Goal: Entertainment & Leisure: Browse casually

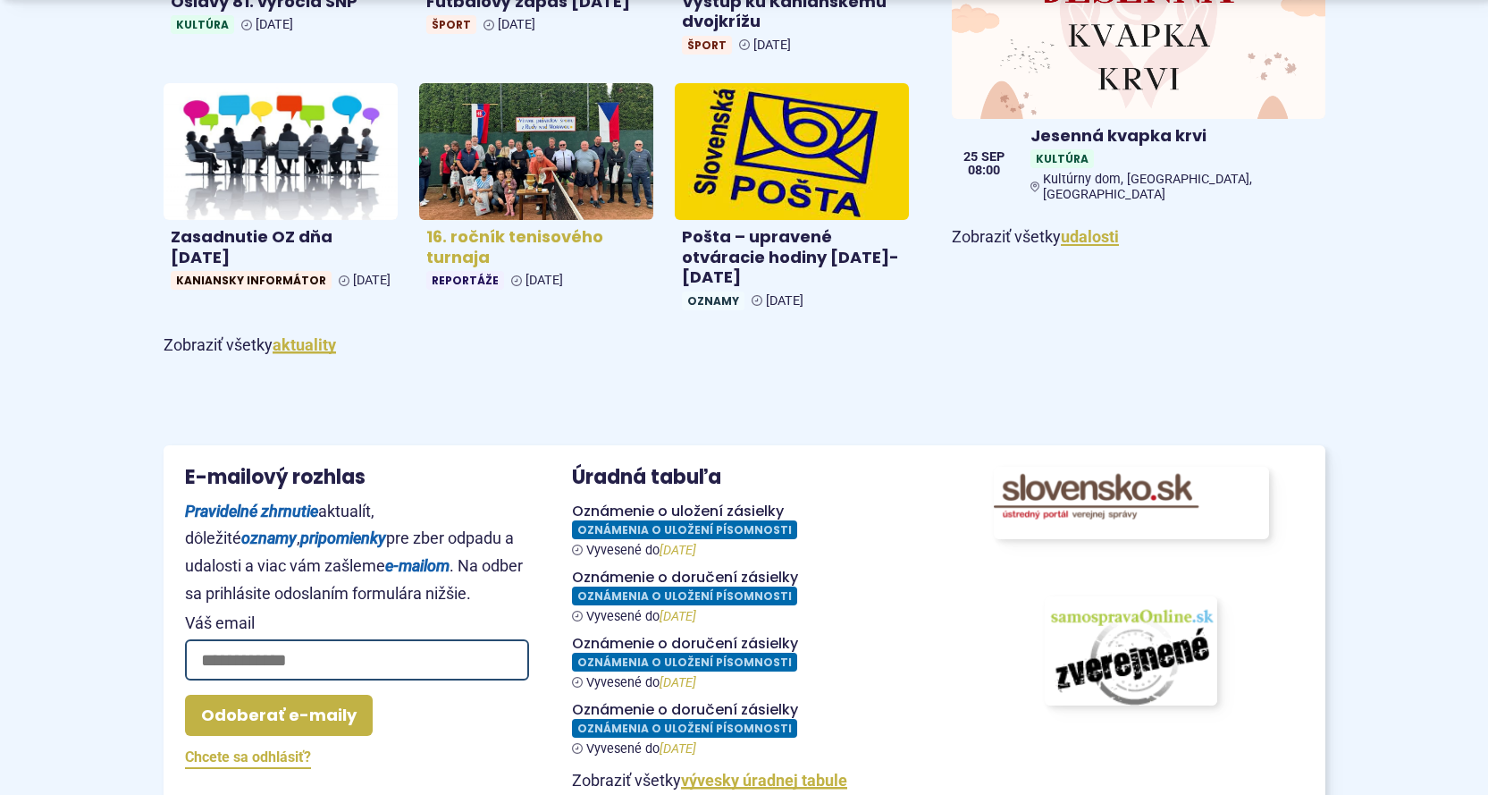
scroll to position [1192, 0]
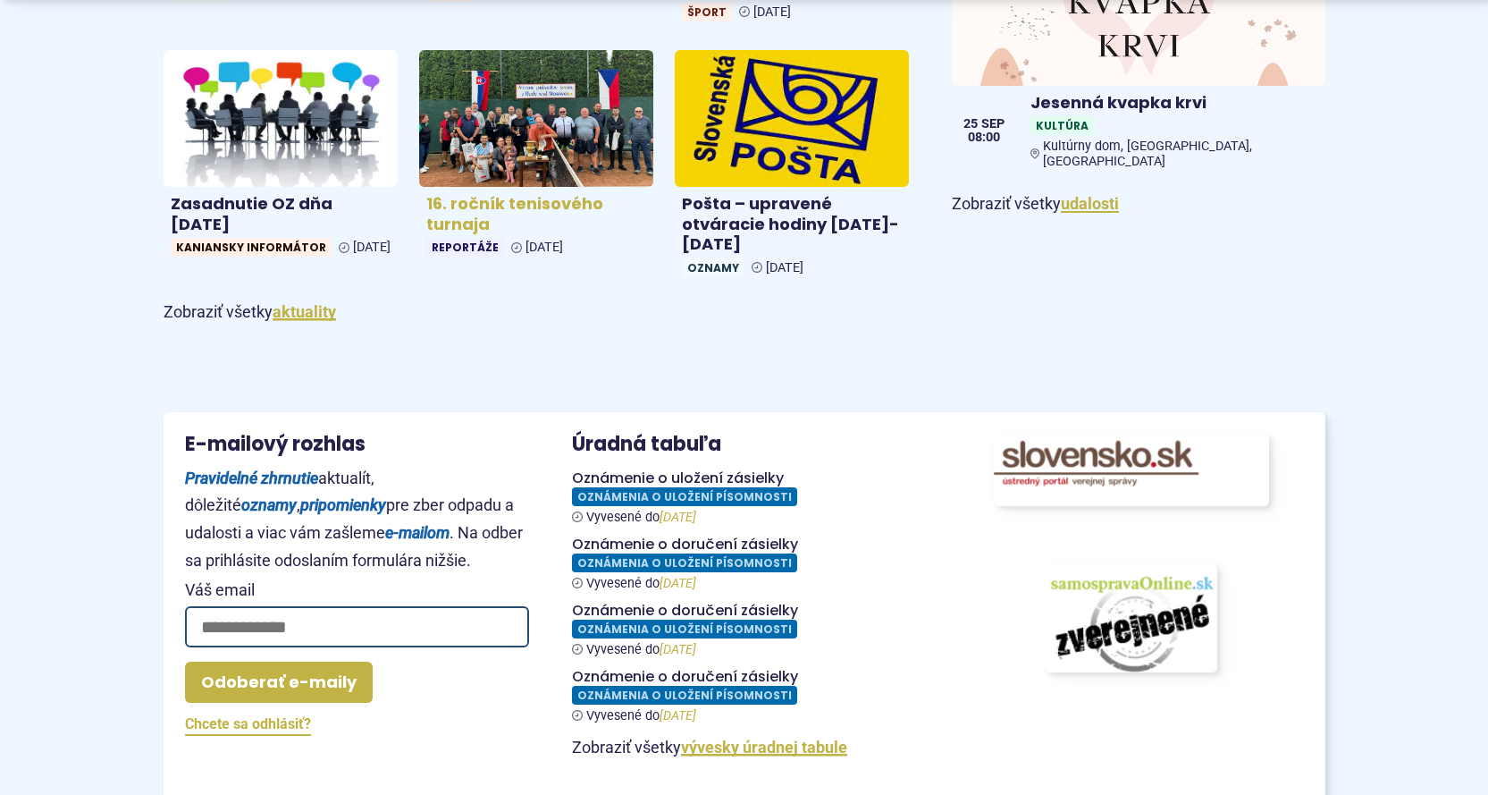
click at [539, 207] on h4 "16. ročník tenisového turnaja" at bounding box center [536, 214] width 220 height 40
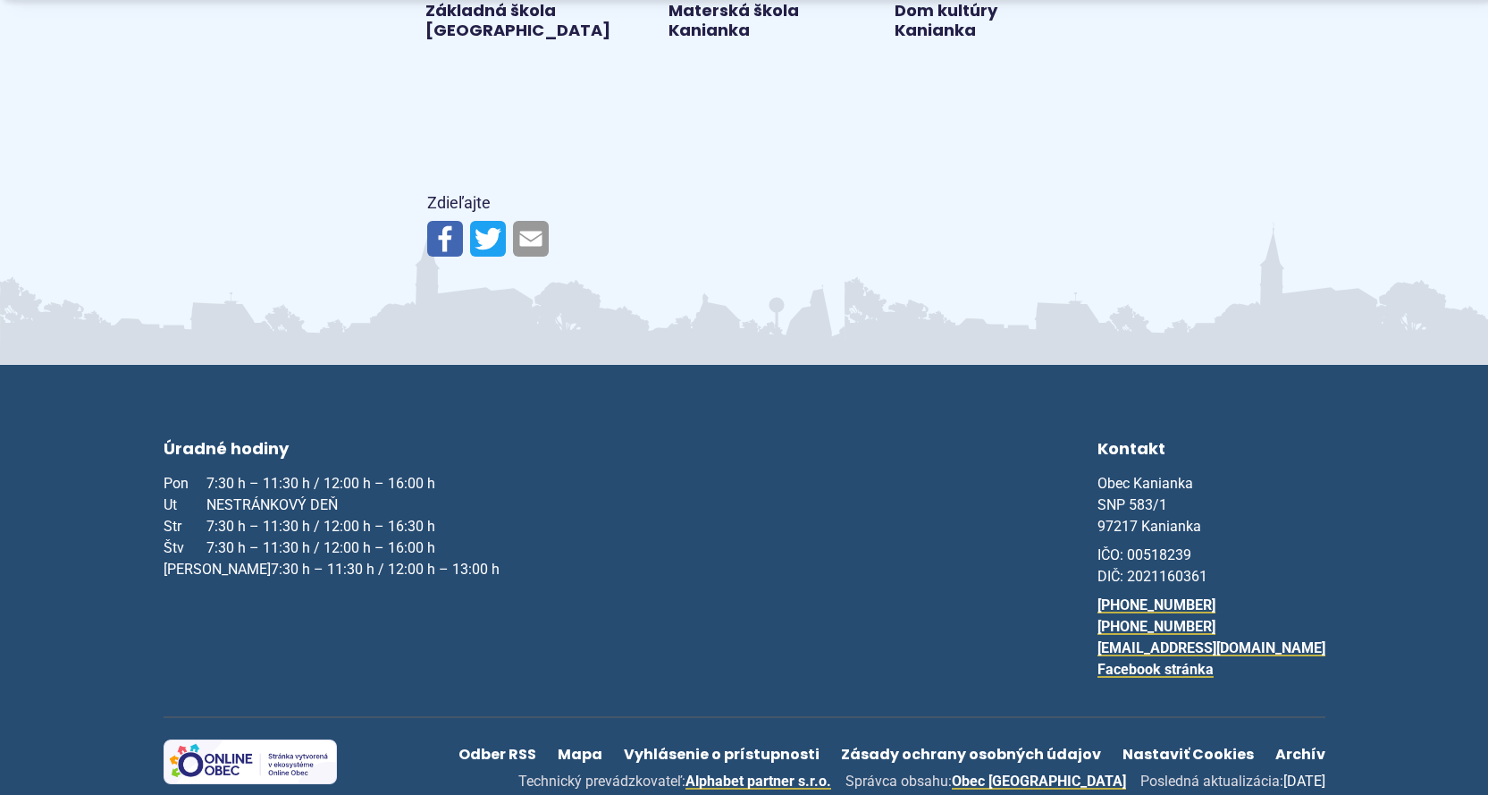
scroll to position [2094, 0]
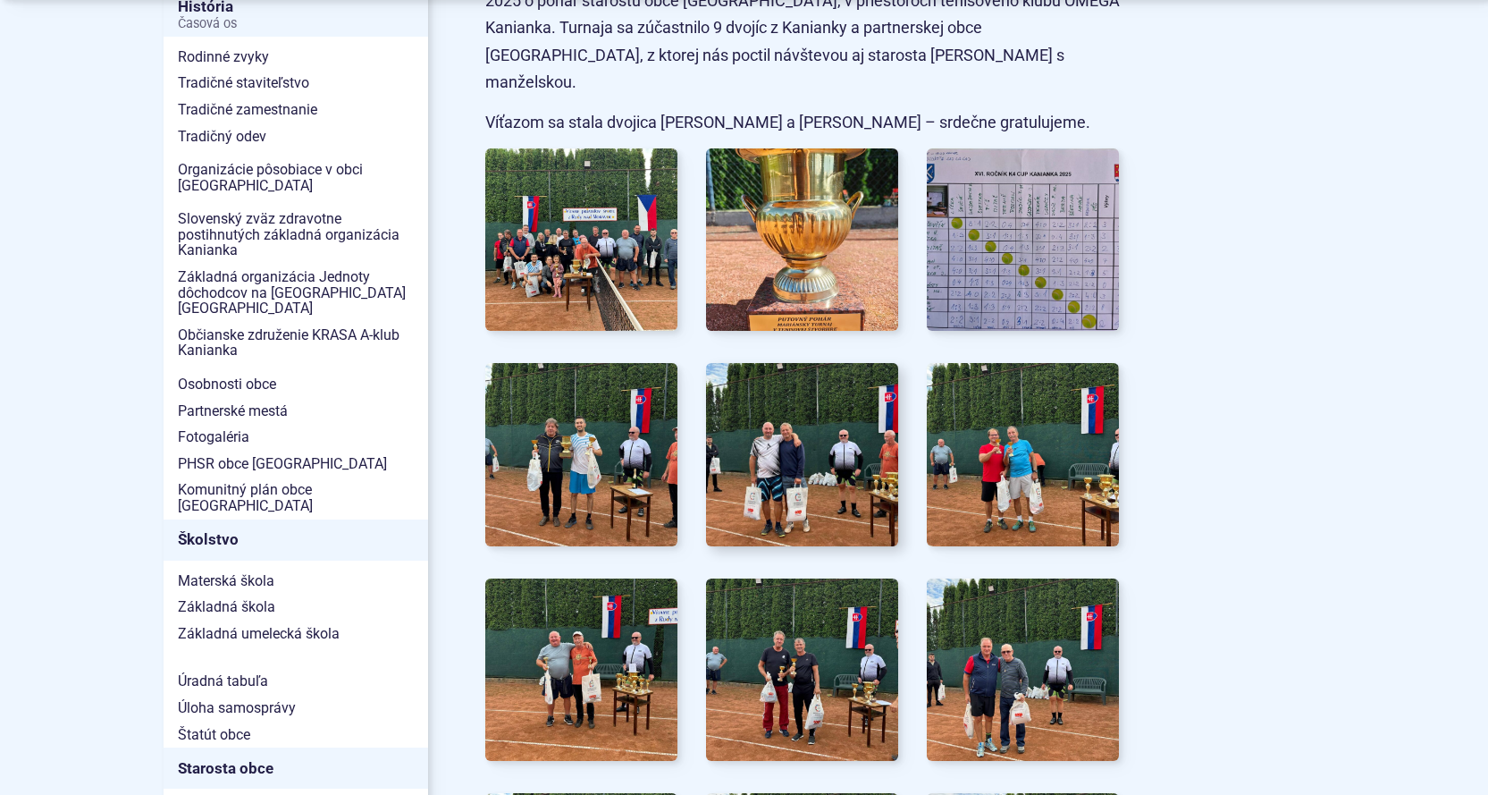
scroll to position [655, 0]
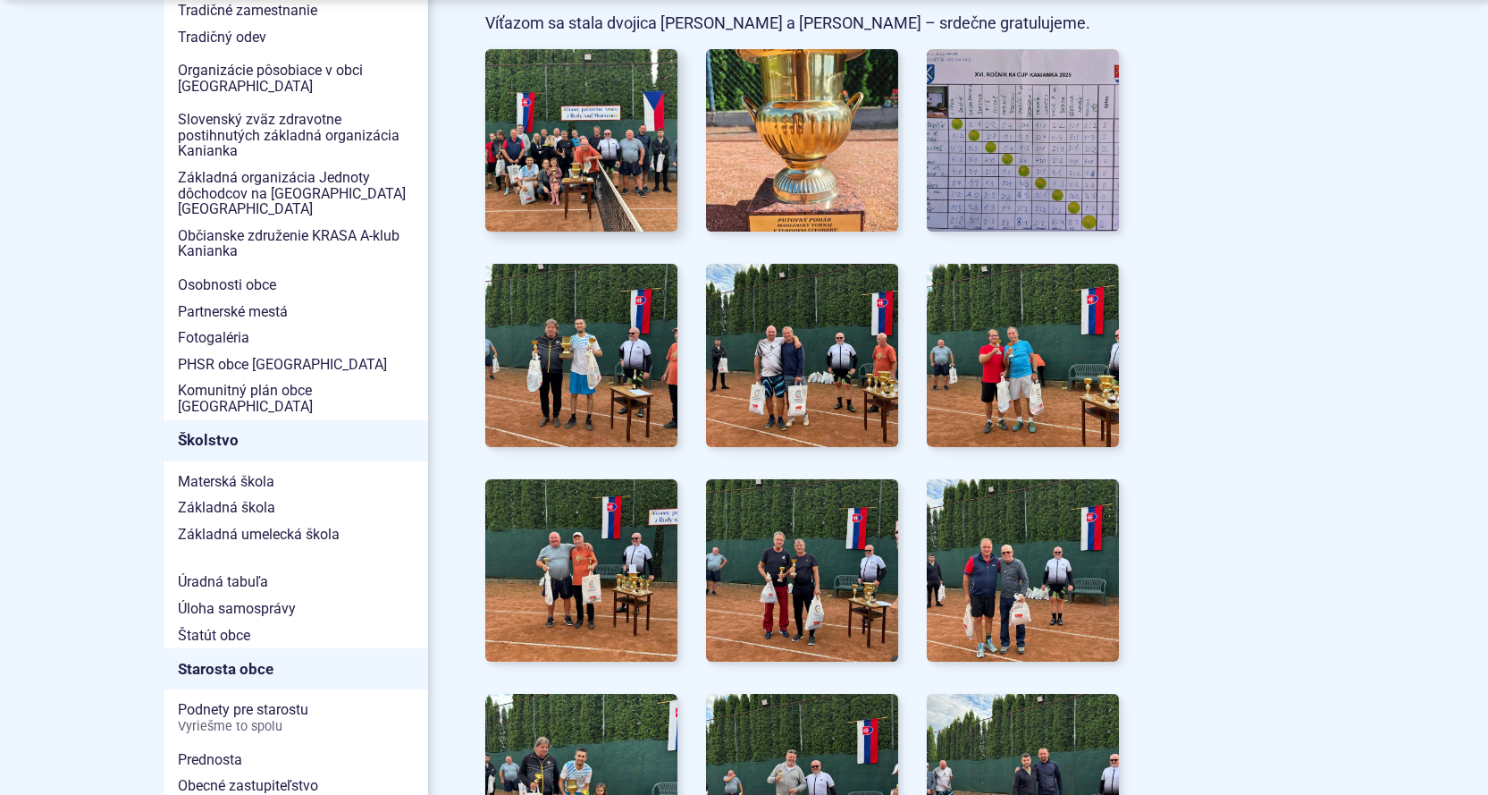
click at [608, 164] on img at bounding box center [582, 139] width 212 height 201
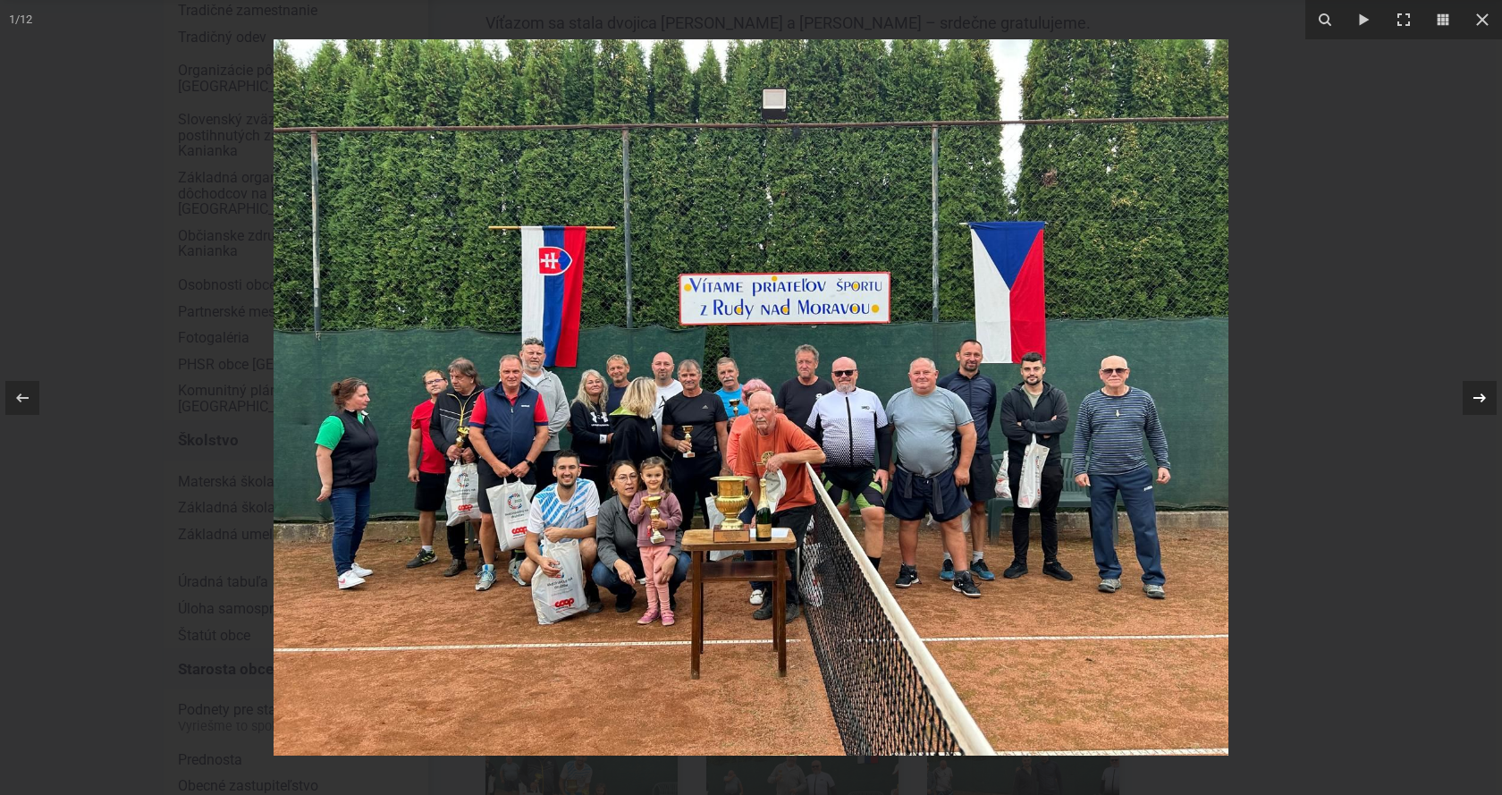
click at [1479, 403] on icon at bounding box center [1479, 397] width 21 height 21
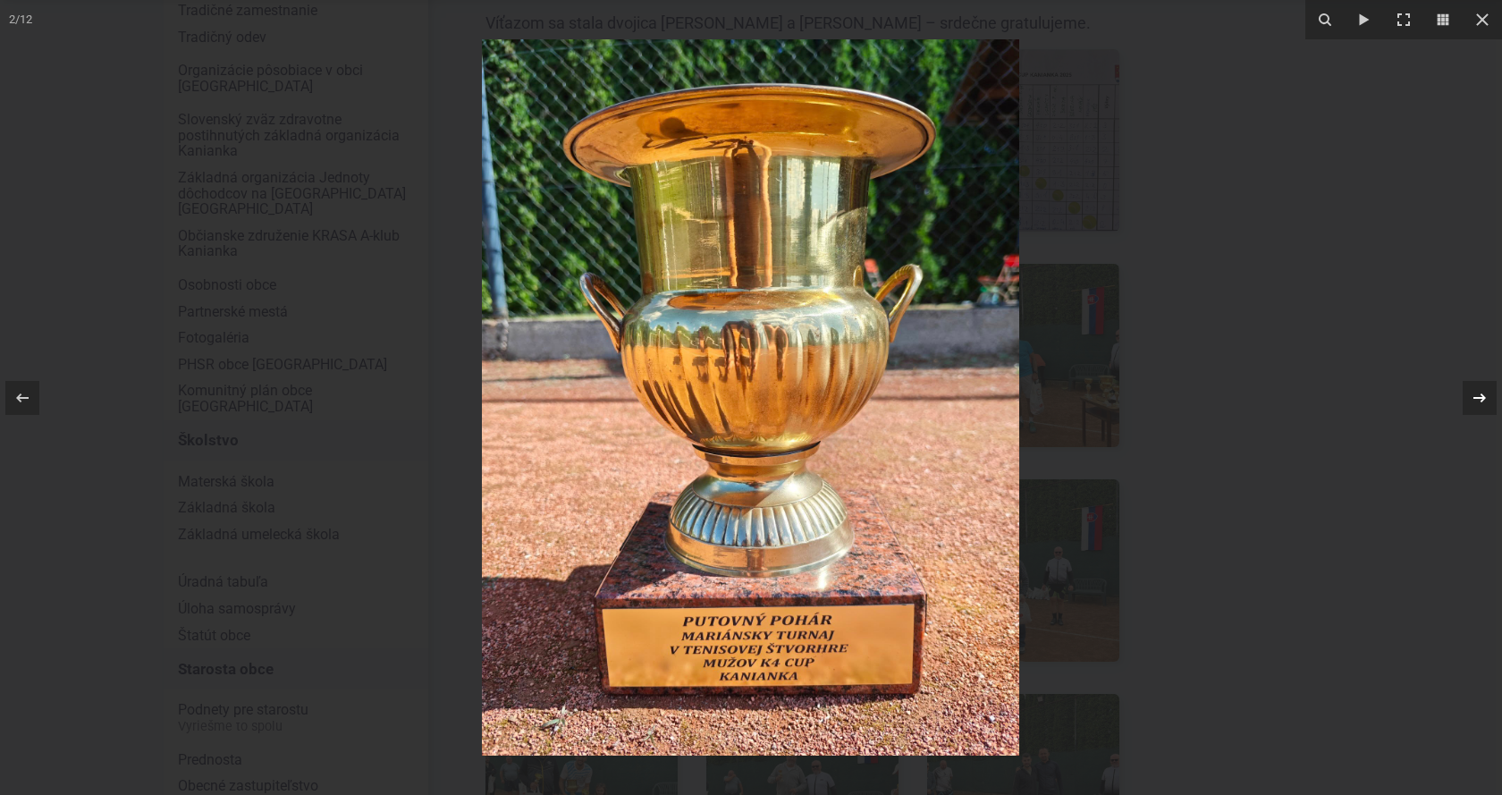
click at [1483, 412] on div at bounding box center [1479, 398] width 34 height 34
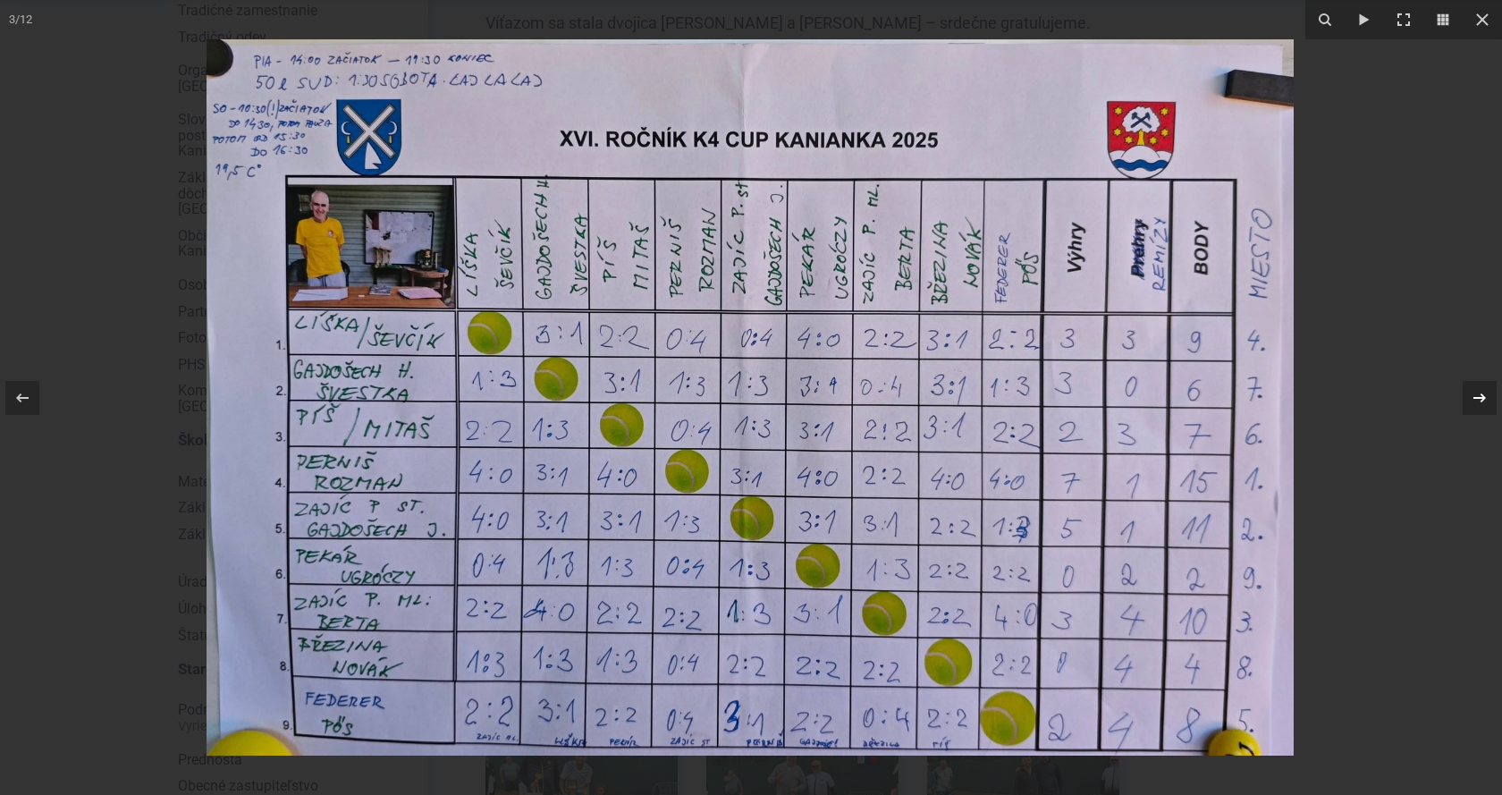
click at [1479, 402] on icon at bounding box center [1479, 397] width 21 height 21
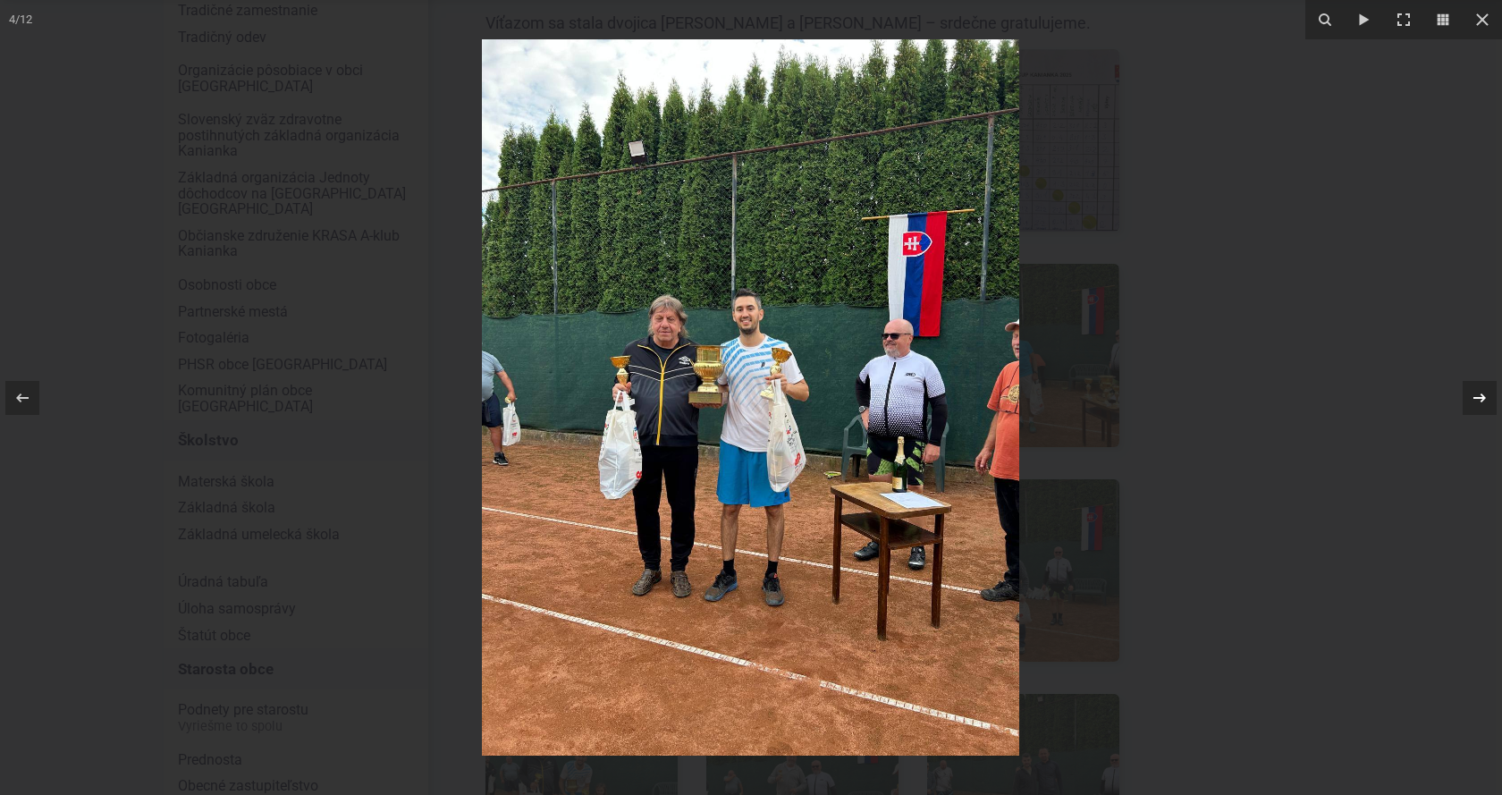
click at [1479, 402] on div "4 / 12" at bounding box center [751, 397] width 1502 height 795
click at [1480, 396] on icon at bounding box center [1479, 397] width 21 height 21
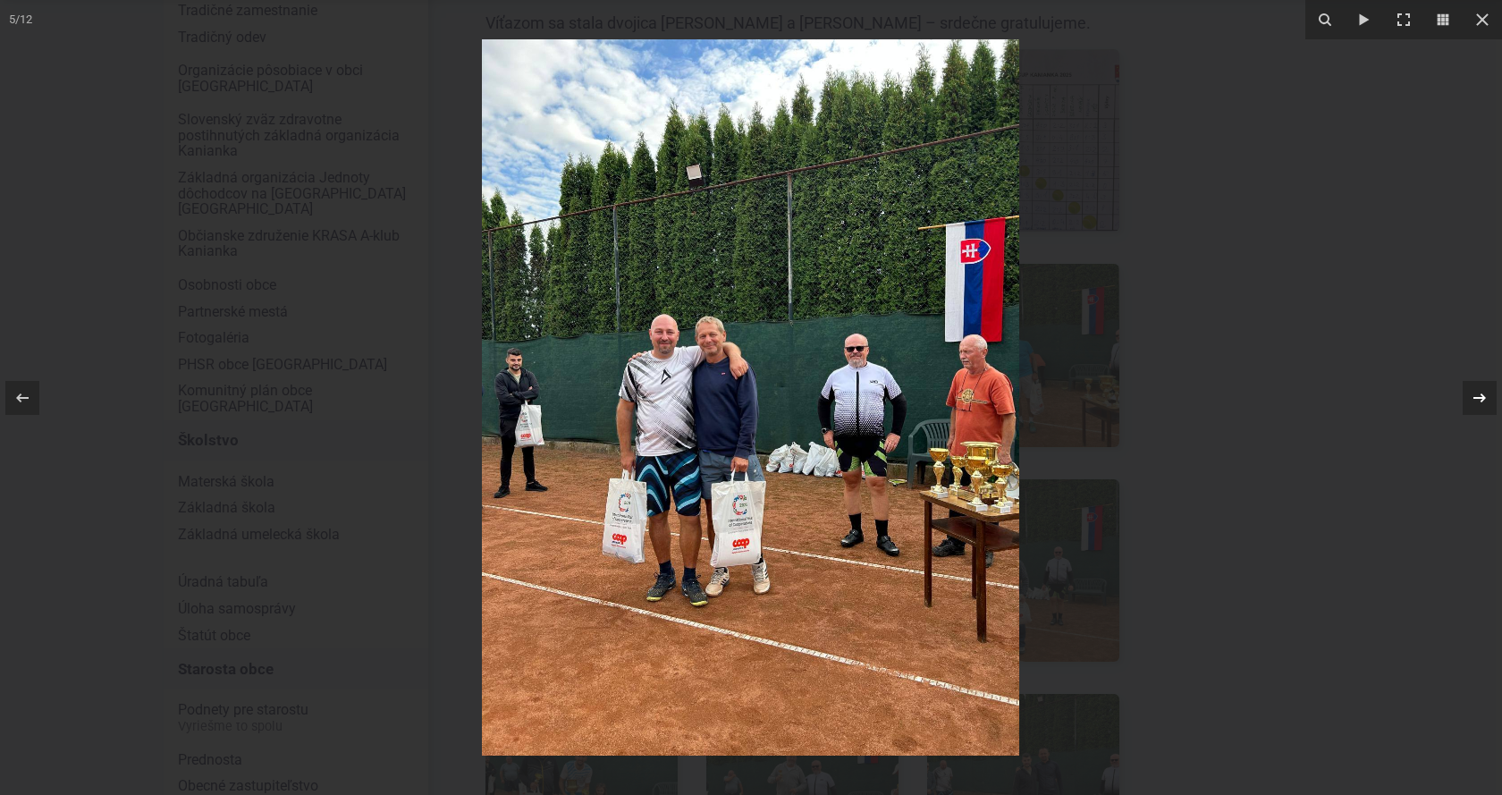
click at [1480, 396] on div "5 / 12" at bounding box center [751, 397] width 1502 height 795
click at [1480, 398] on icon at bounding box center [1479, 396] width 13 height 9
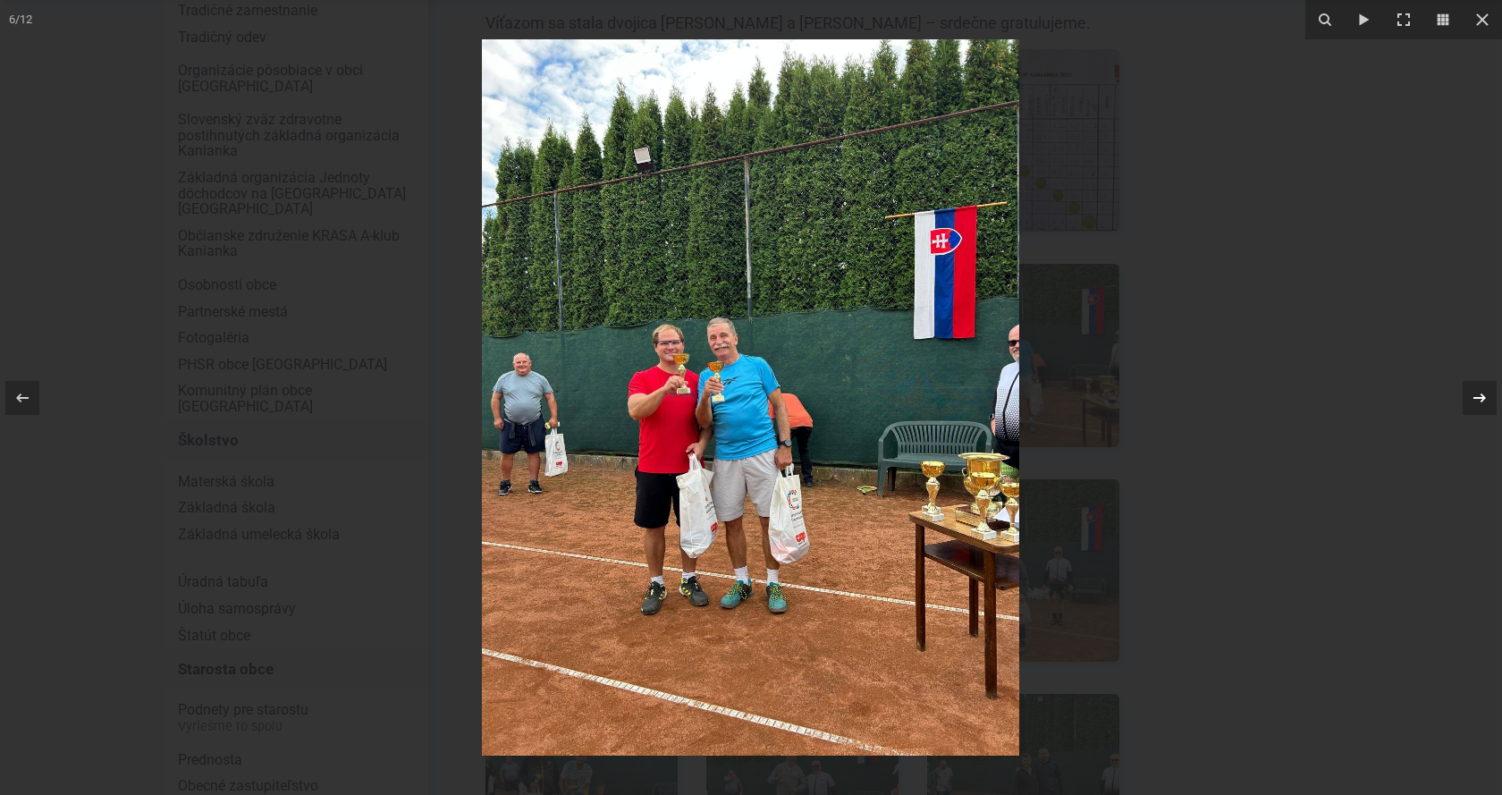
click at [1480, 398] on div "6 / 12" at bounding box center [751, 397] width 1502 height 795
click at [1480, 401] on icon at bounding box center [1479, 397] width 21 height 21
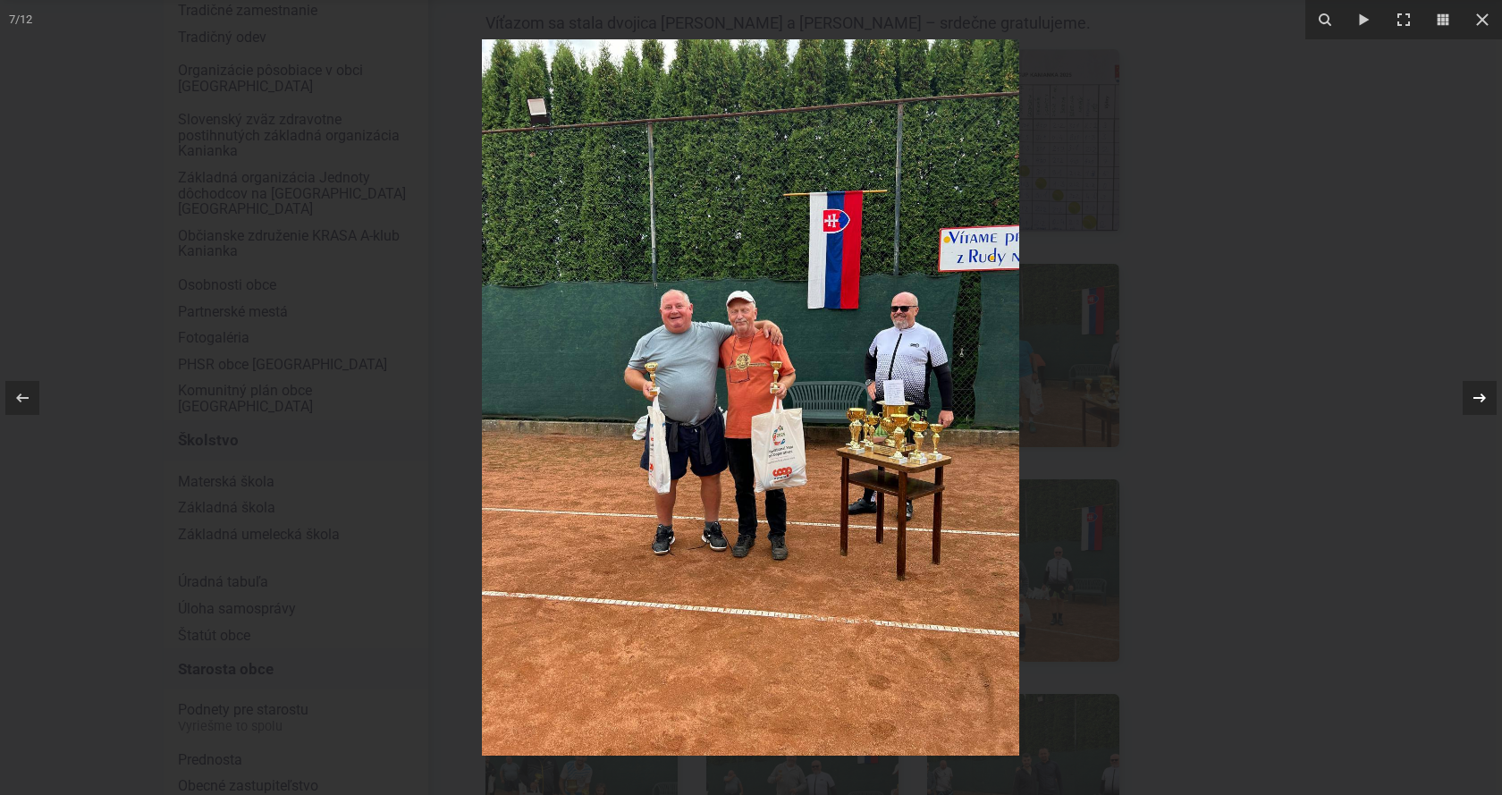
click at [1479, 401] on icon at bounding box center [1479, 397] width 21 height 21
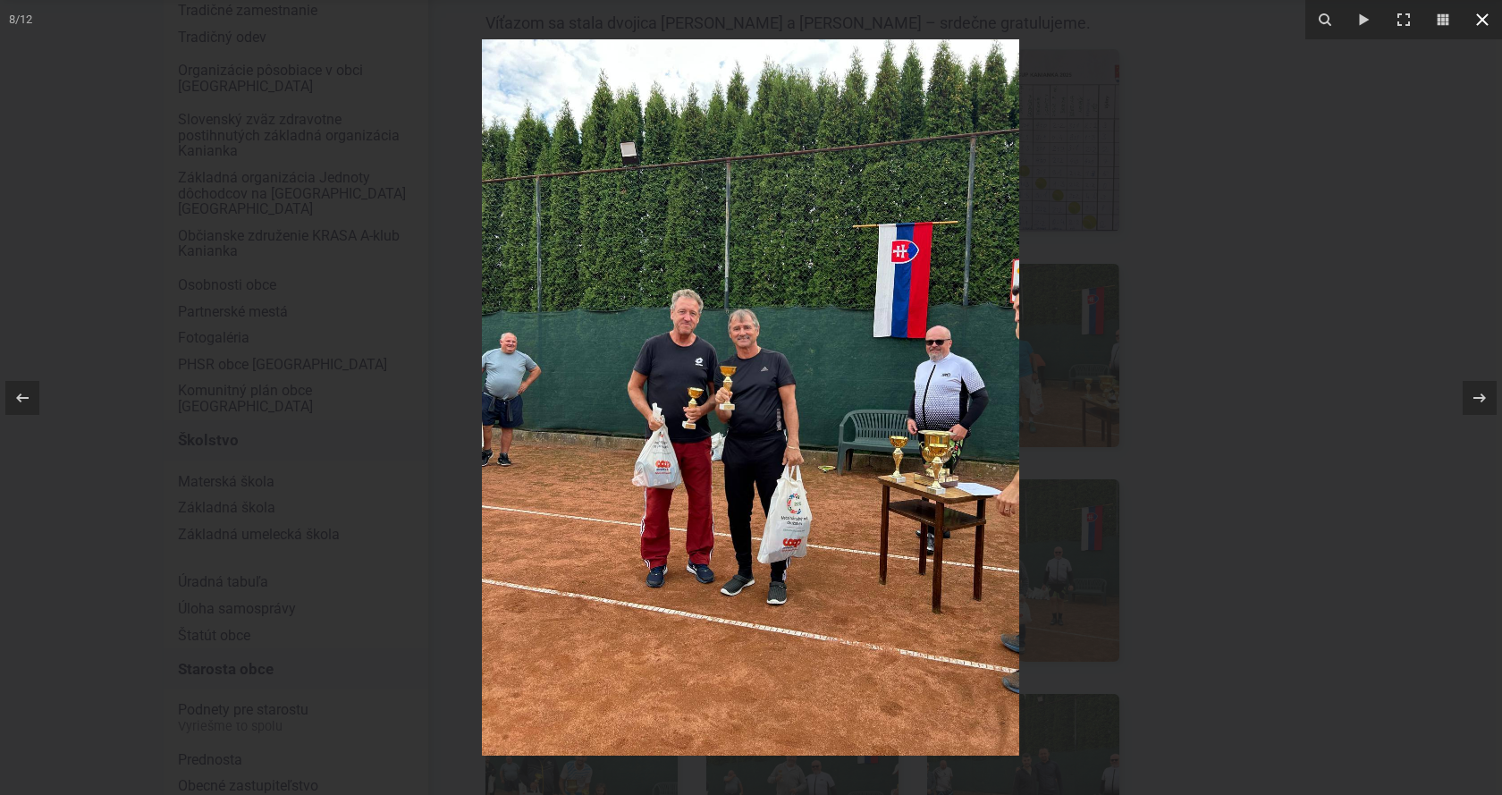
click at [1483, 12] on icon at bounding box center [1481, 19] width 21 height 21
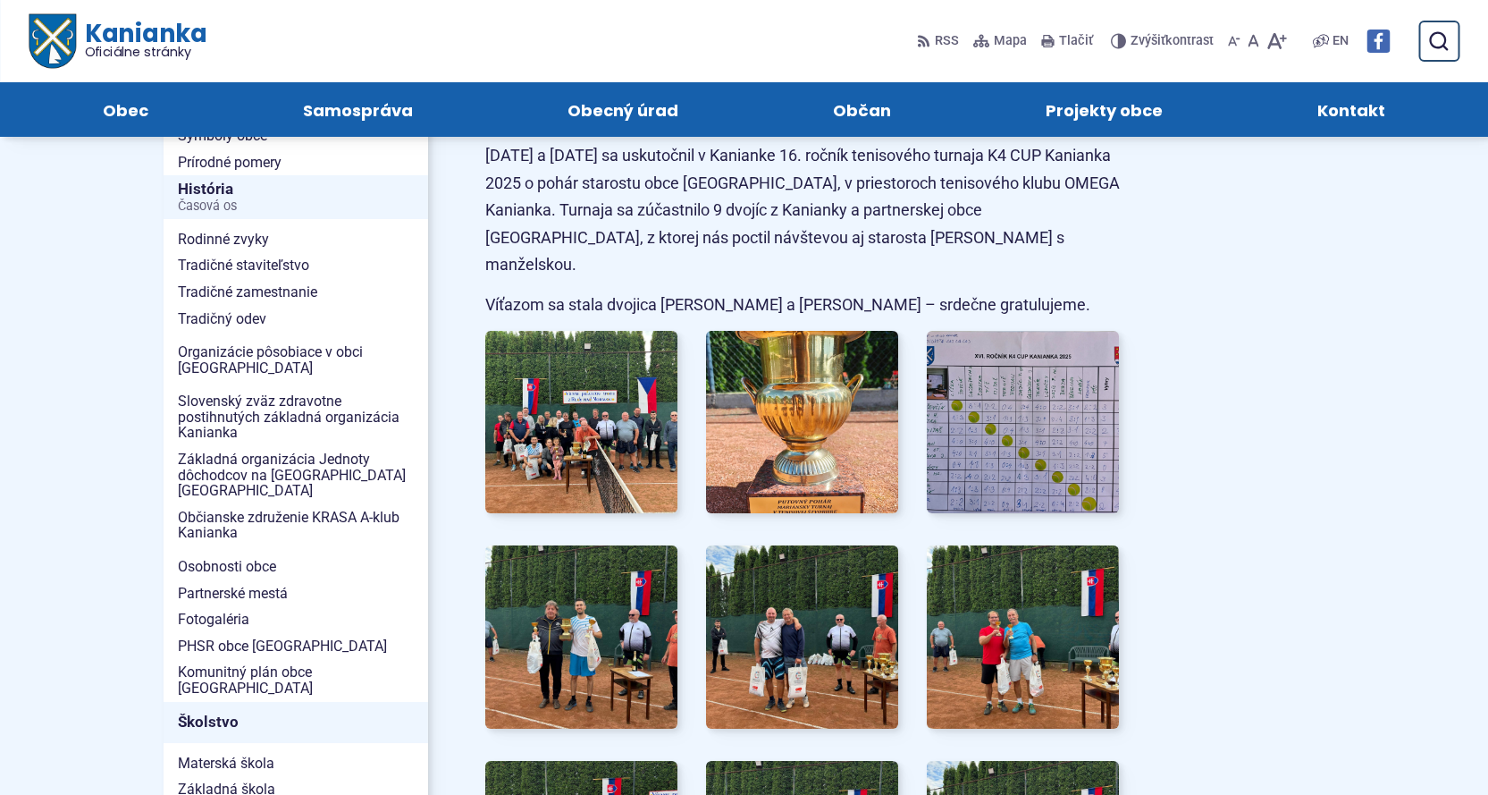
scroll to position [358, 0]
